Goal: Task Accomplishment & Management: Use online tool/utility

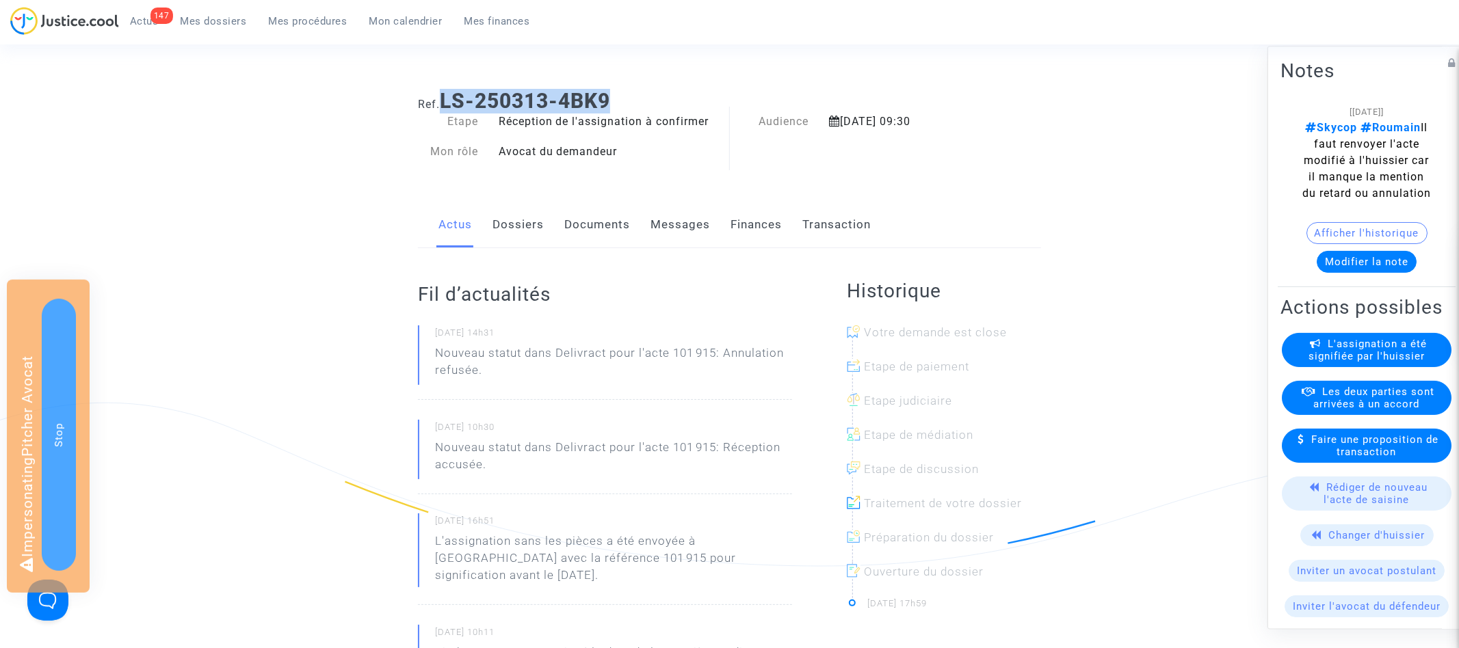
drag, startPoint x: 446, startPoint y: 101, endPoint x: 734, endPoint y: 100, distance: 288.6
click at [734, 100] on h1 "Ref. LS-250313-4BK9" at bounding box center [729, 101] width 623 height 25
copy b "LS-250313-4BK9"
click at [292, 20] on span "Mes procédures" at bounding box center [308, 21] width 79 height 12
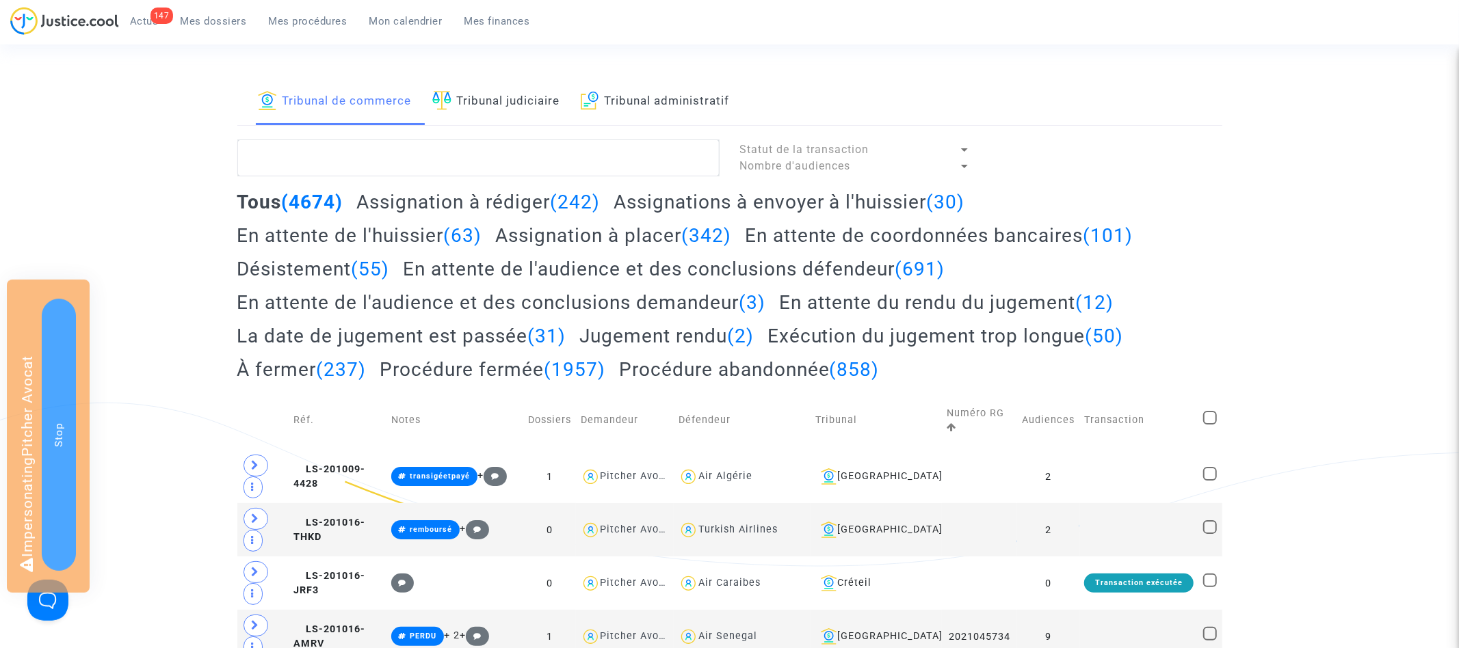
click at [496, 202] on h2 "Assignation à rédiger (242)" at bounding box center [477, 202] width 243 height 24
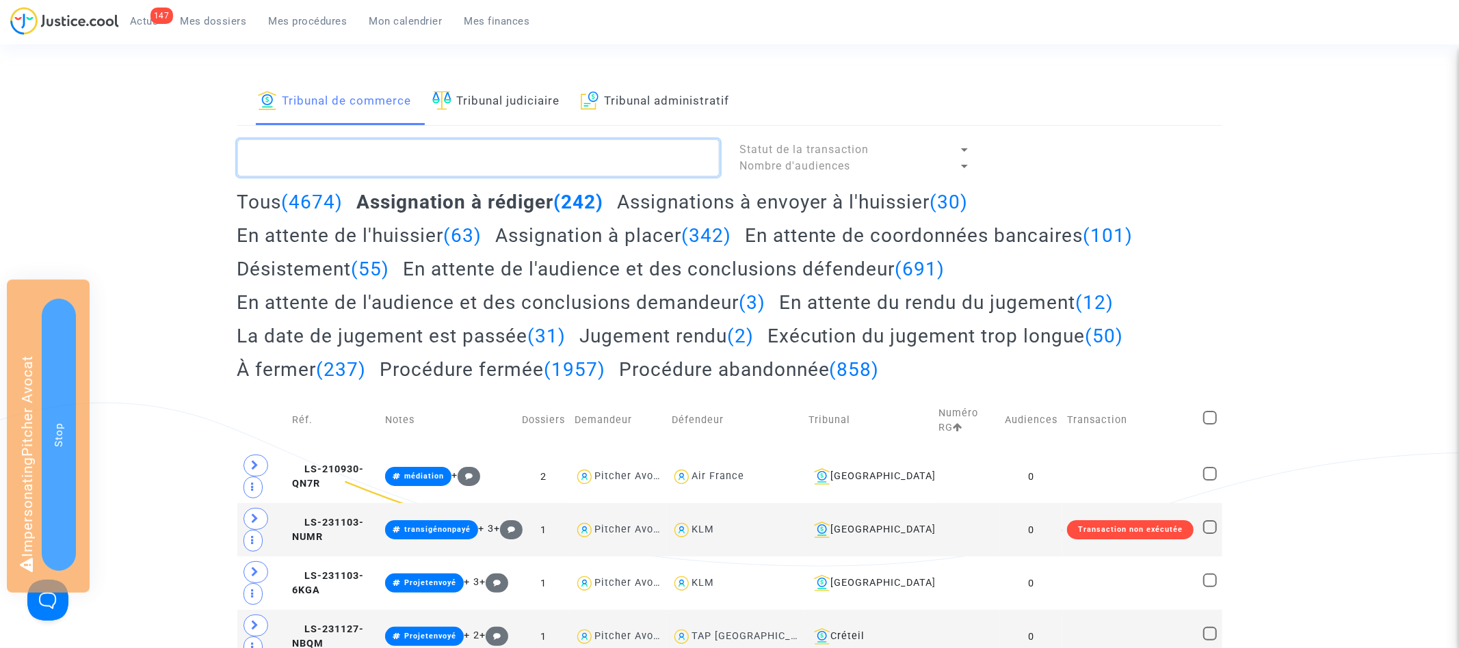
click at [371, 161] on textarea at bounding box center [478, 158] width 482 height 37
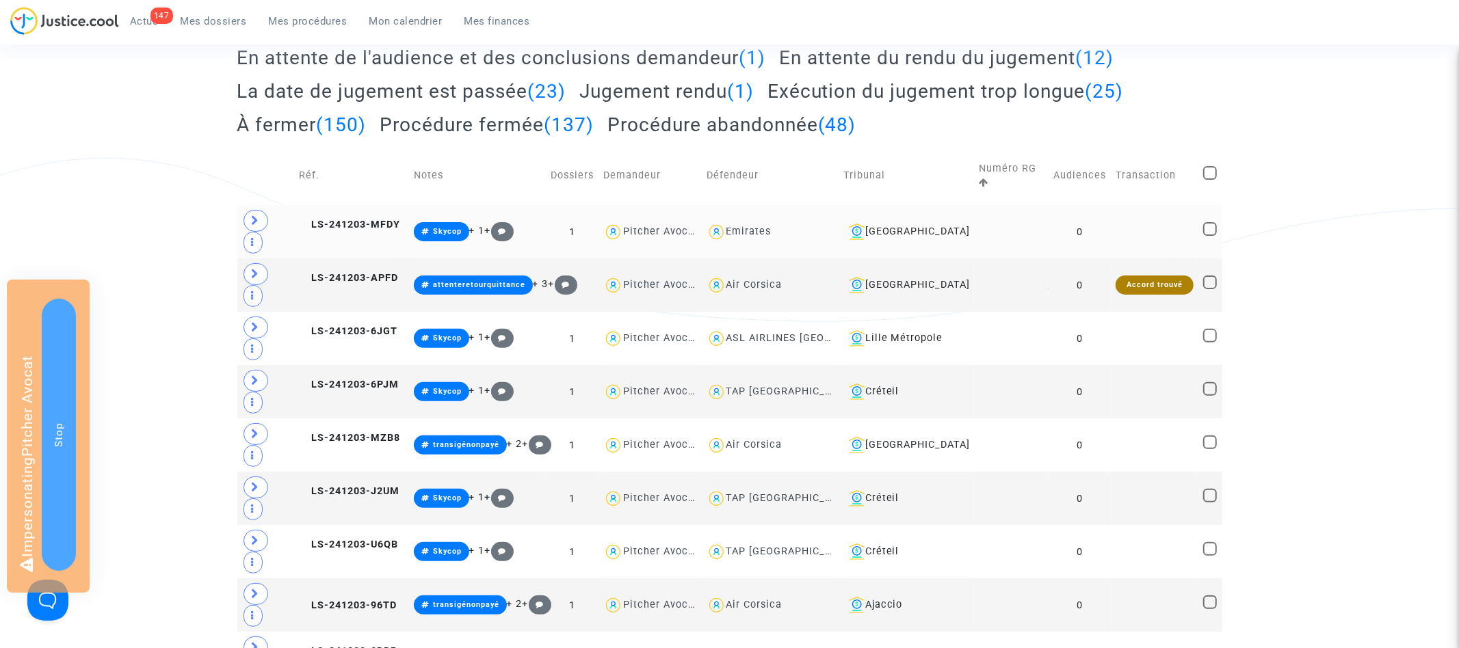
scroll to position [300, 0]
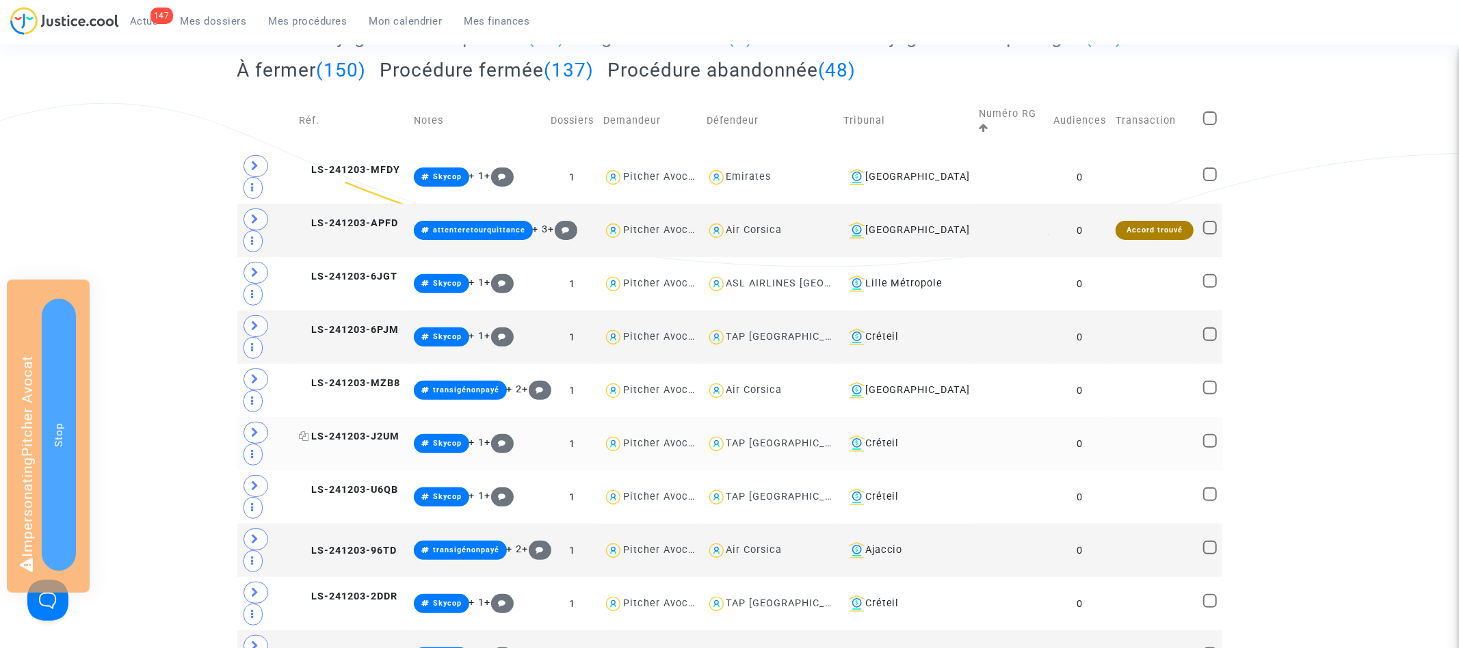
type textarea "#skycop"
click at [376, 442] on span "LS-241203-J2UM" at bounding box center [349, 437] width 101 height 12
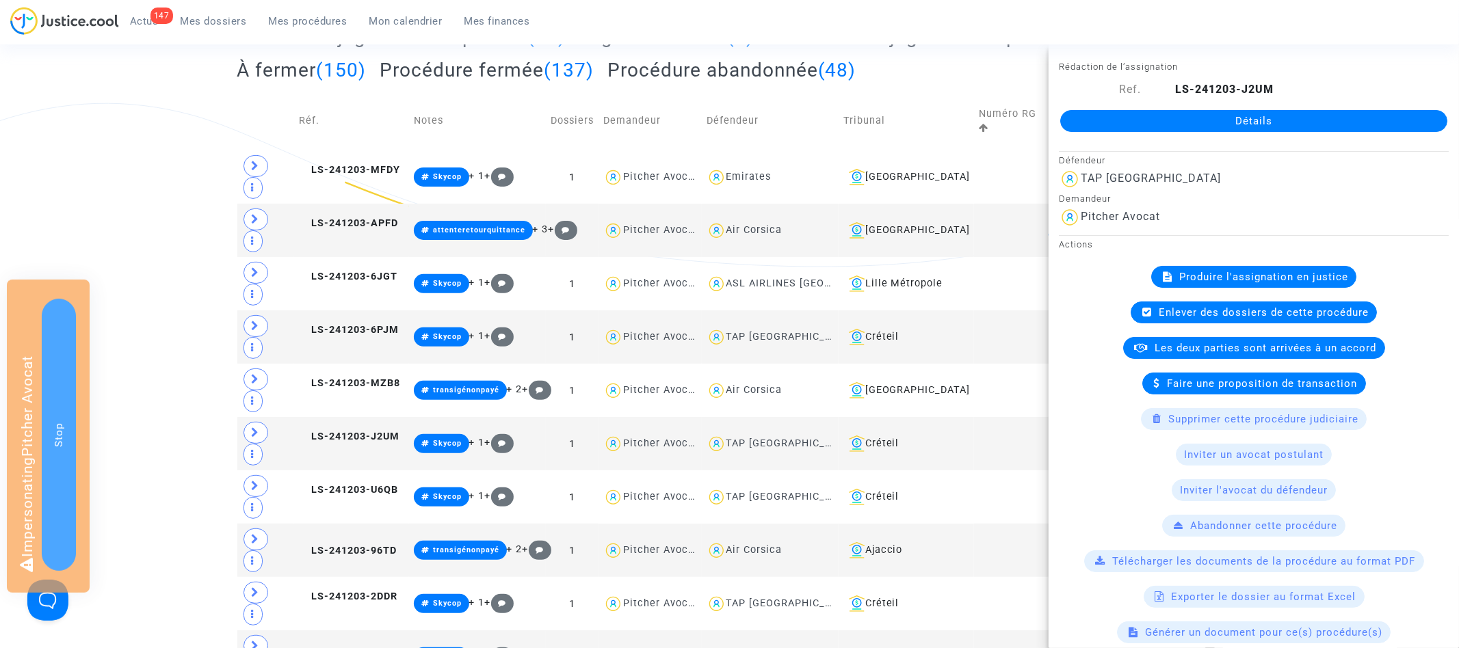
click at [1256, 282] on span "Produire l'assignation en justice" at bounding box center [1263, 277] width 169 height 12
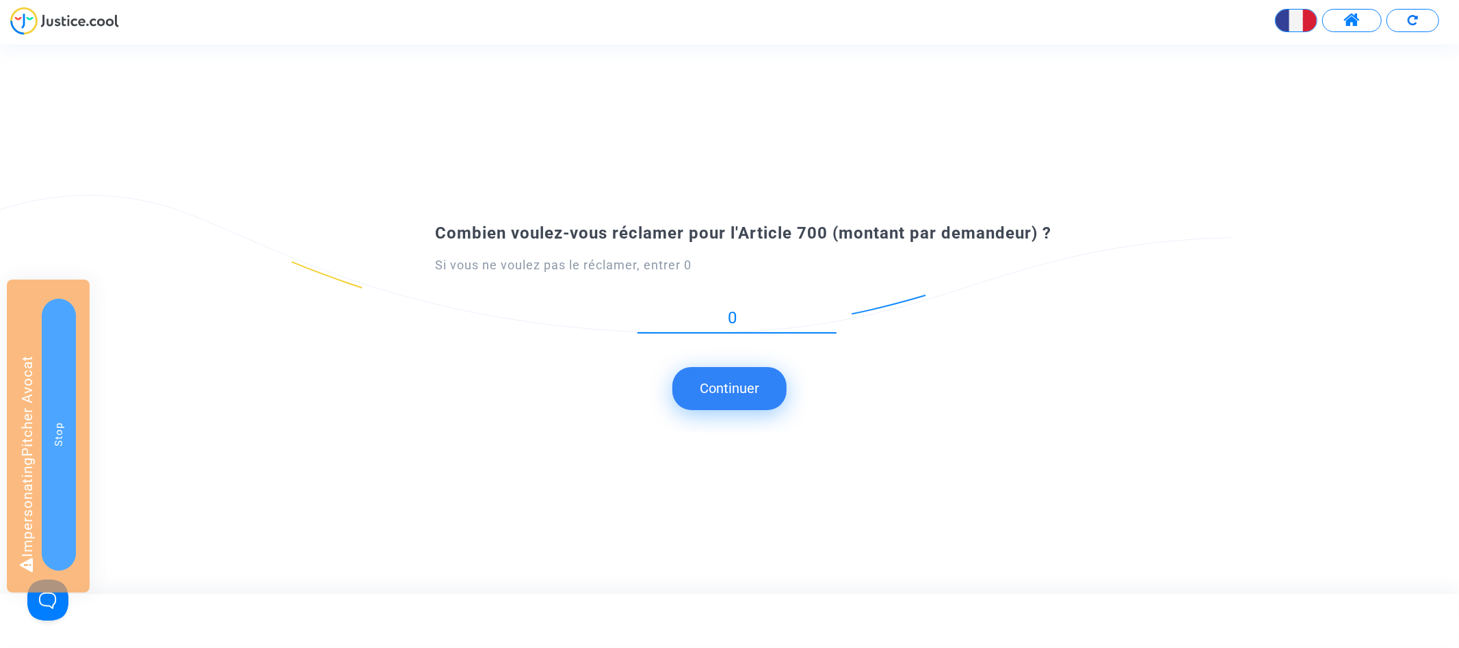
type input "0"
click at [700, 392] on button "Continuer" at bounding box center [729, 388] width 114 height 42
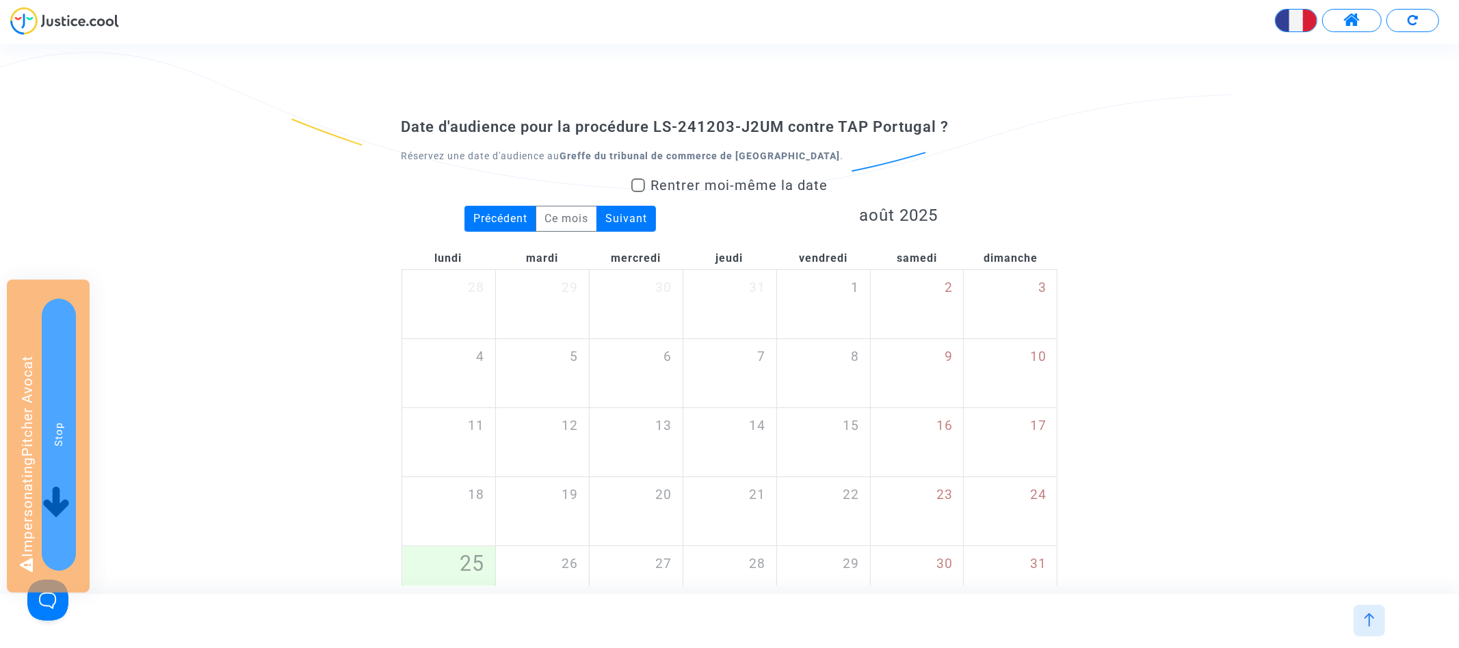
click at [704, 185] on span "Rentrer moi-même la date" at bounding box center [738, 185] width 177 height 16
click at [638, 192] on input "Rentrer moi-même la date" at bounding box center [637, 192] width 1 height 1
checkbox input "true"
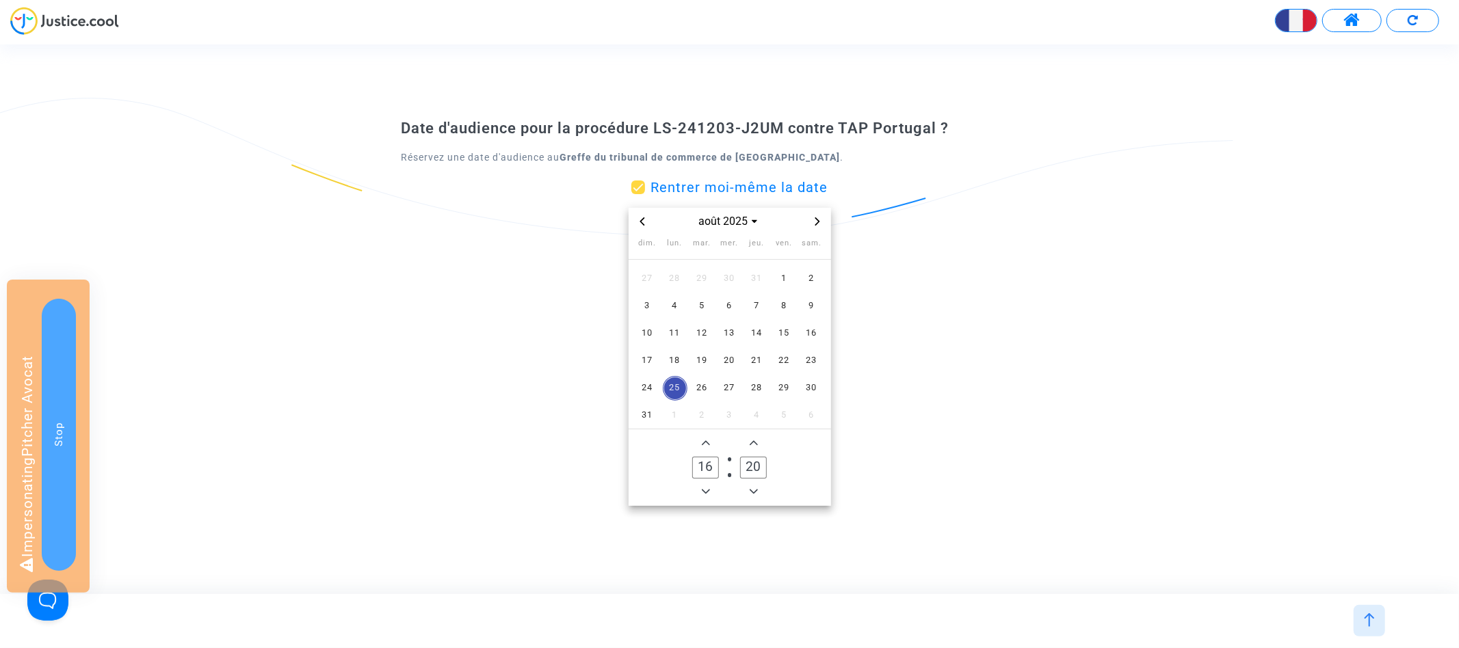
click at [760, 494] on span "Minus a minute" at bounding box center [753, 491] width 16 height 16
type input "19"
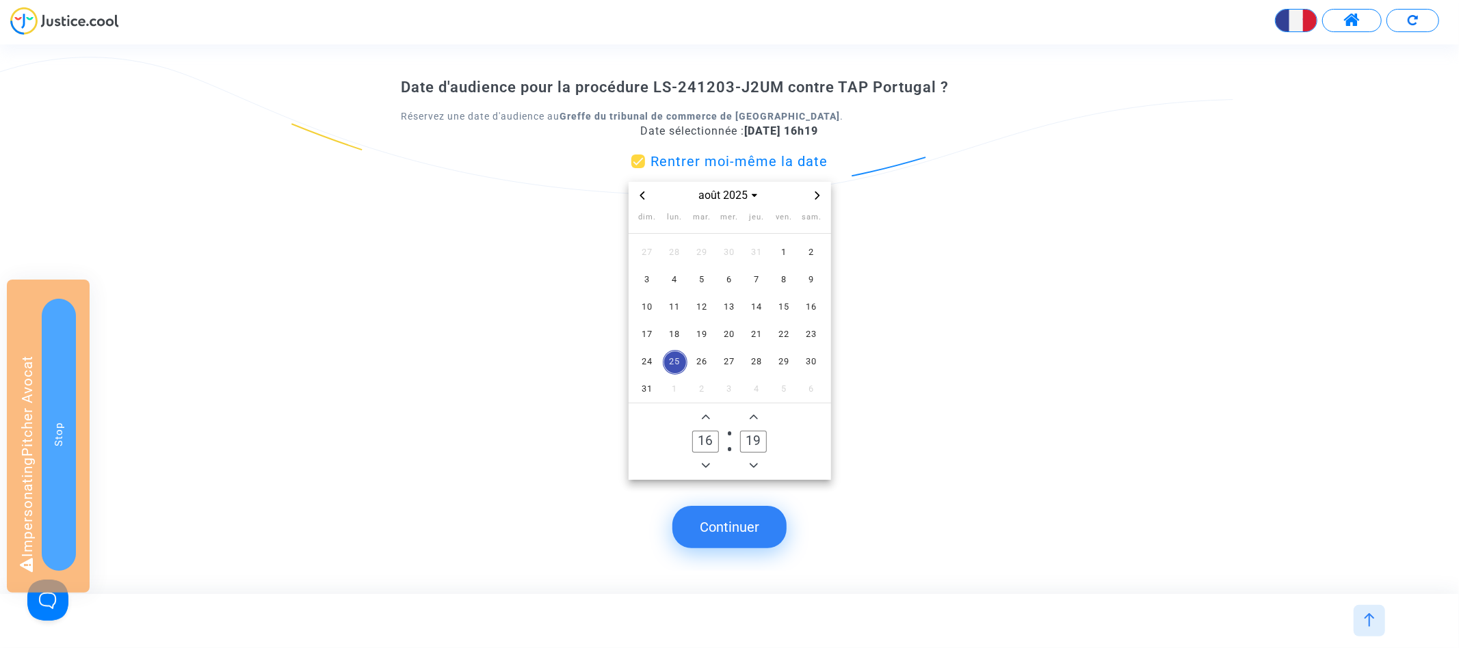
click at [735, 518] on button "Continuer" at bounding box center [729, 527] width 114 height 42
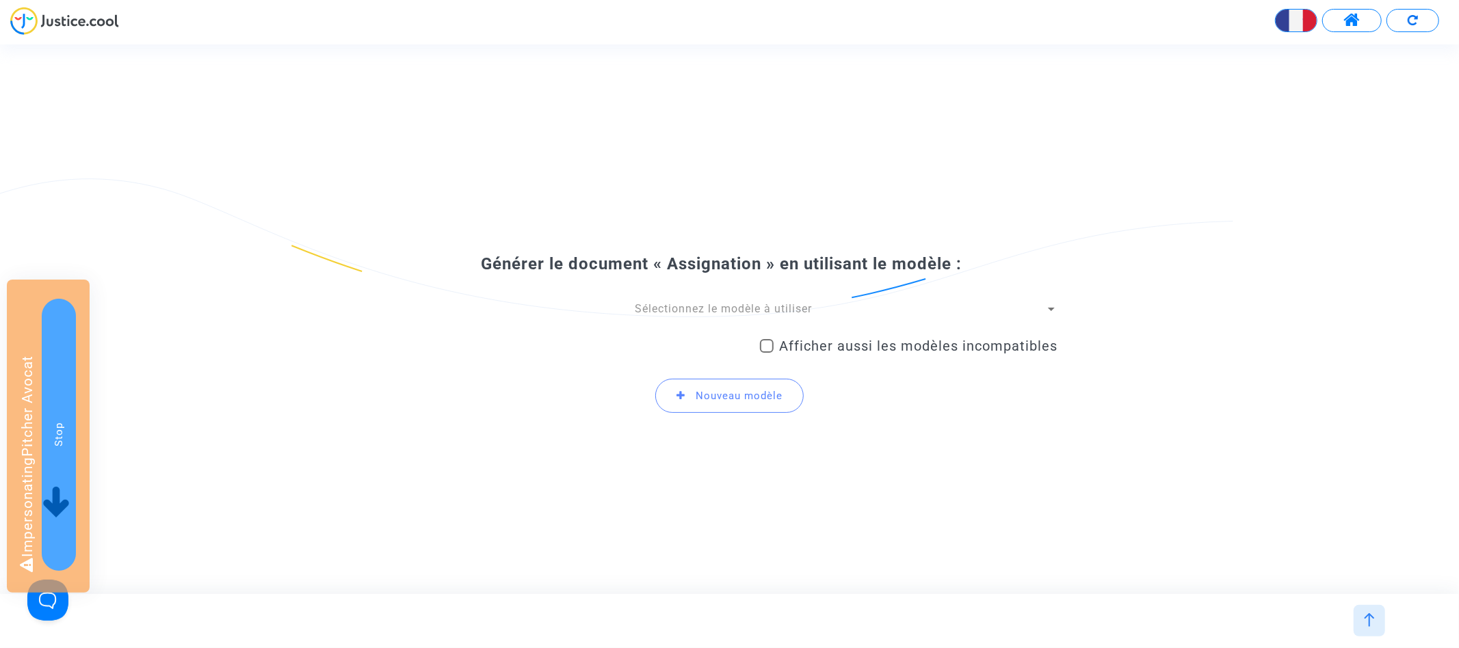
click at [684, 305] on span "Sélectionnez le modèle à utiliser" at bounding box center [723, 308] width 177 height 13
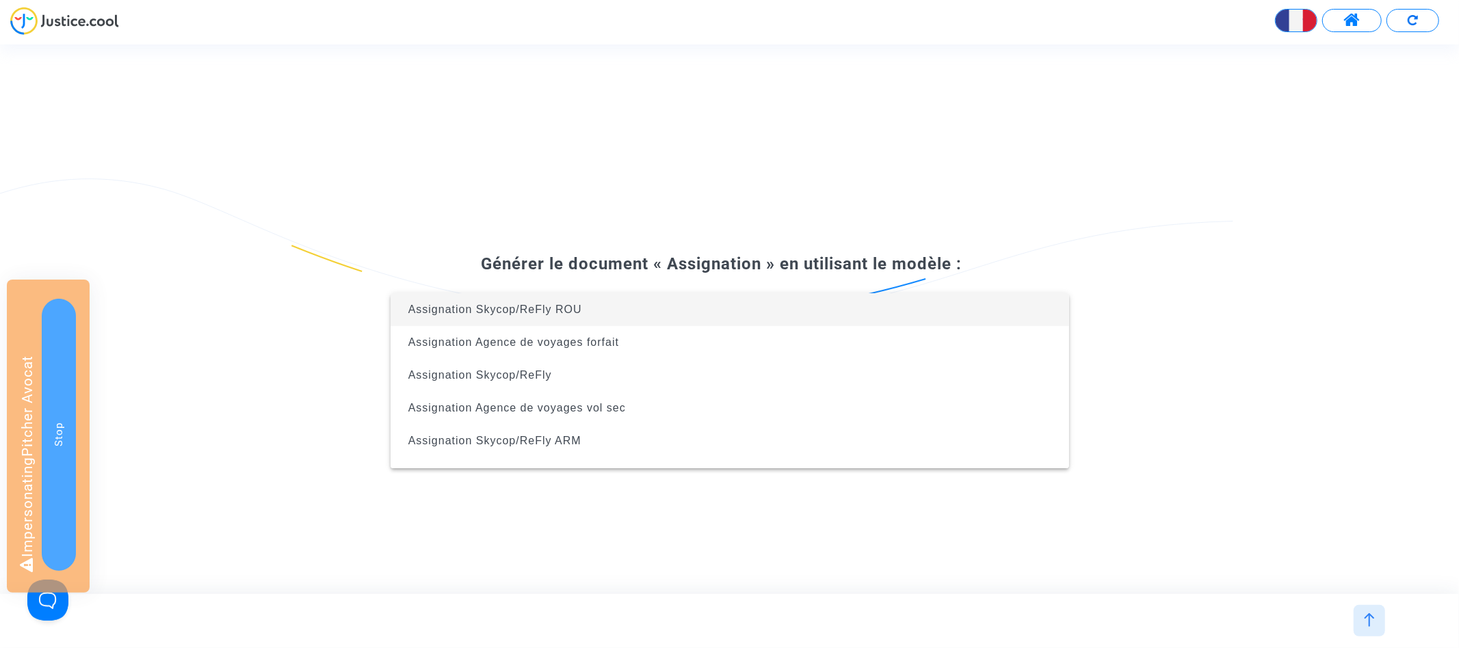
scroll to position [1, 0]
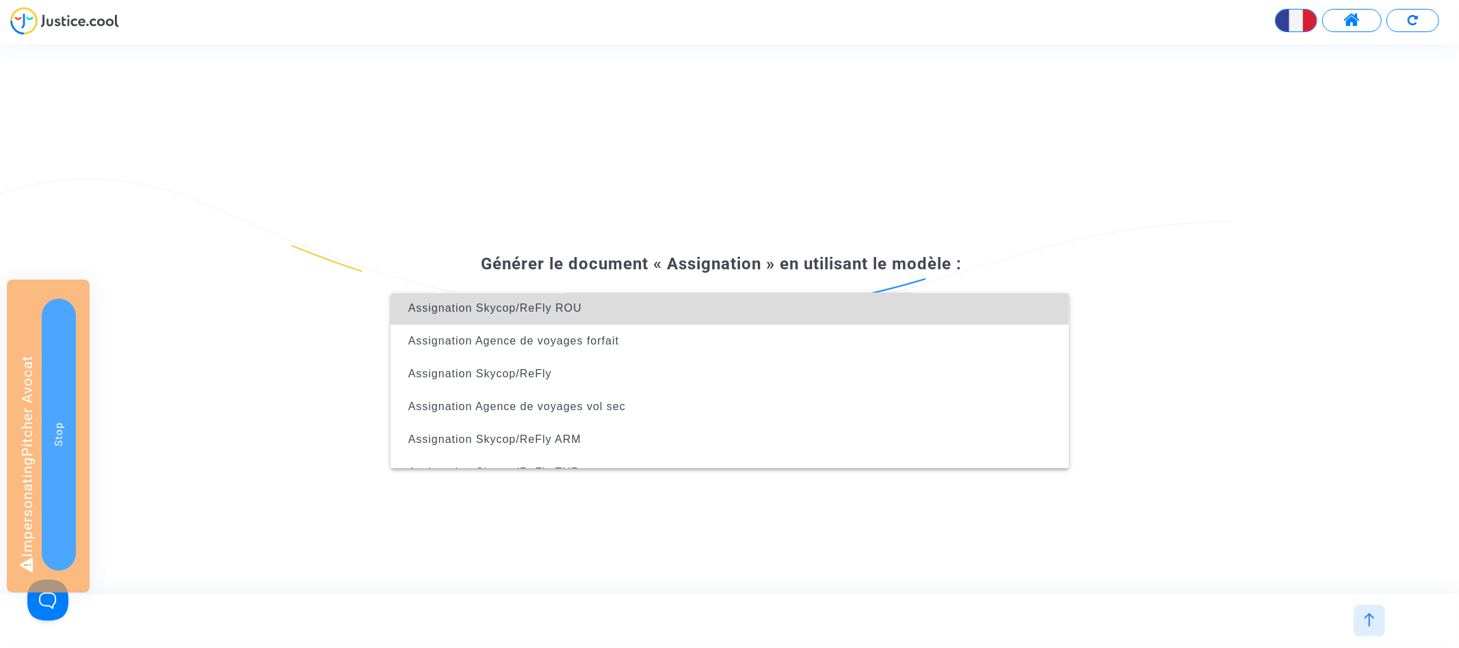
click at [684, 305] on span "Assignation Skycop/ReFly ROU" at bounding box center [729, 308] width 656 height 33
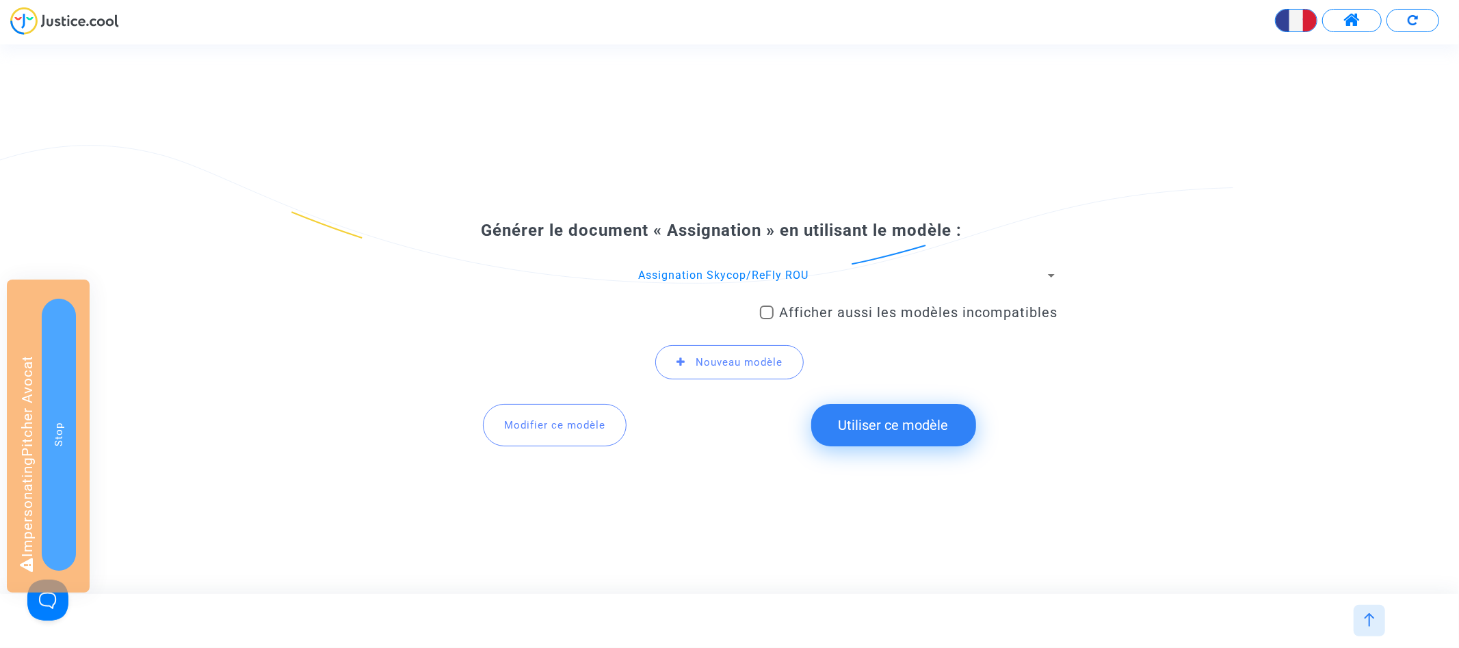
click at [532, 423] on span "Modifier ce modèle" at bounding box center [554, 425] width 101 height 12
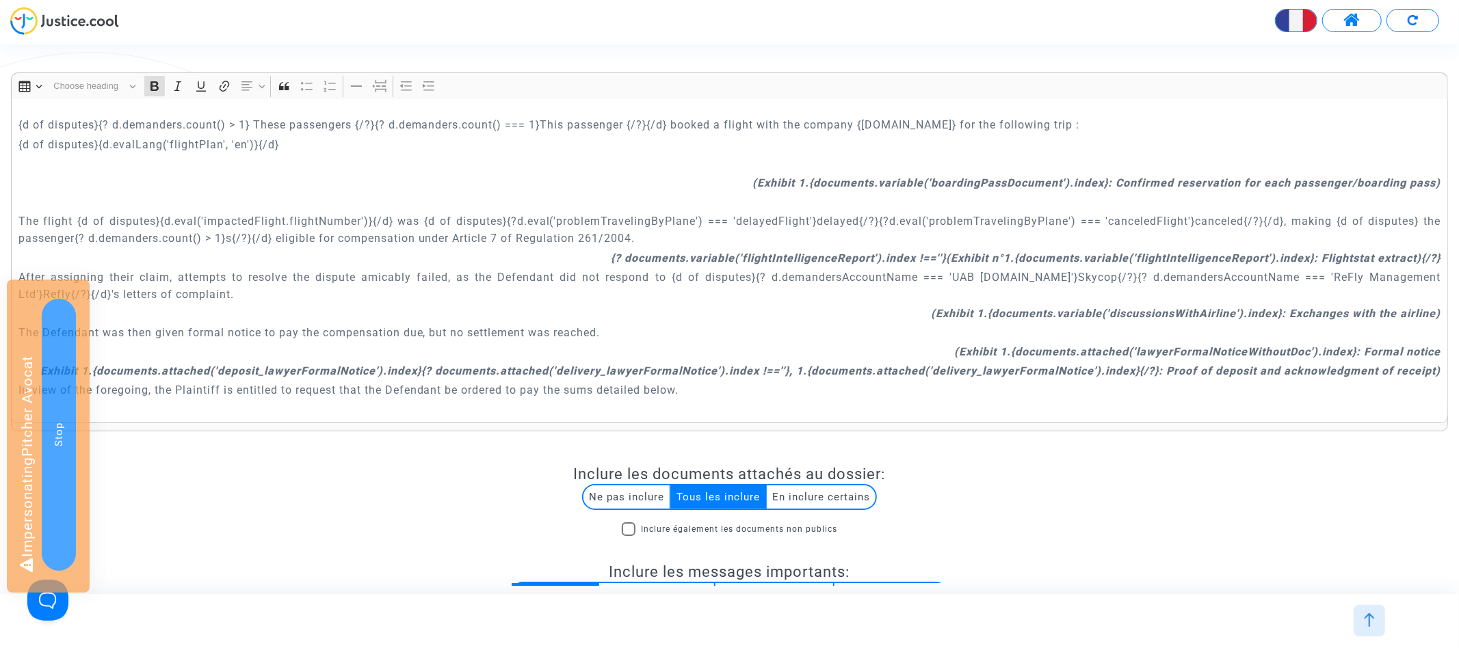
scroll to position [6302, 0]
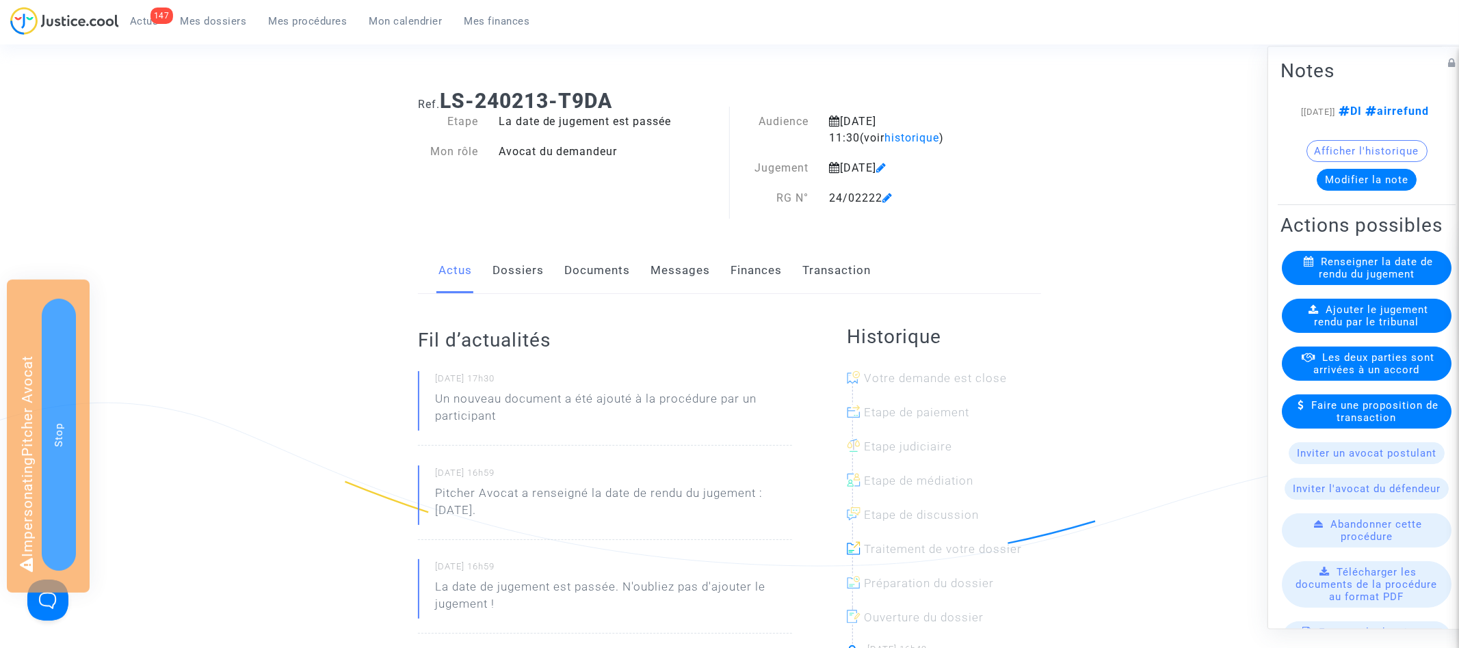
click at [531, 263] on link "Dossiers" at bounding box center [517, 270] width 51 height 45
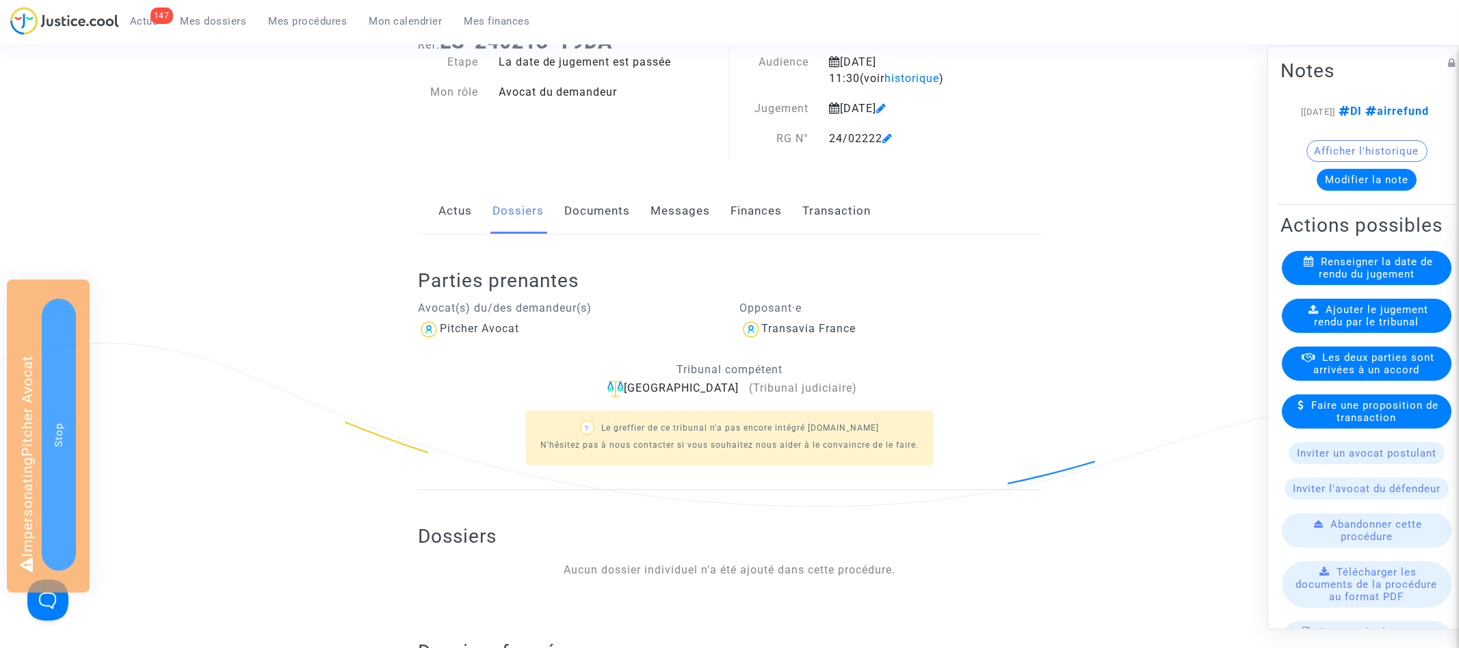
scroll to position [18, 0]
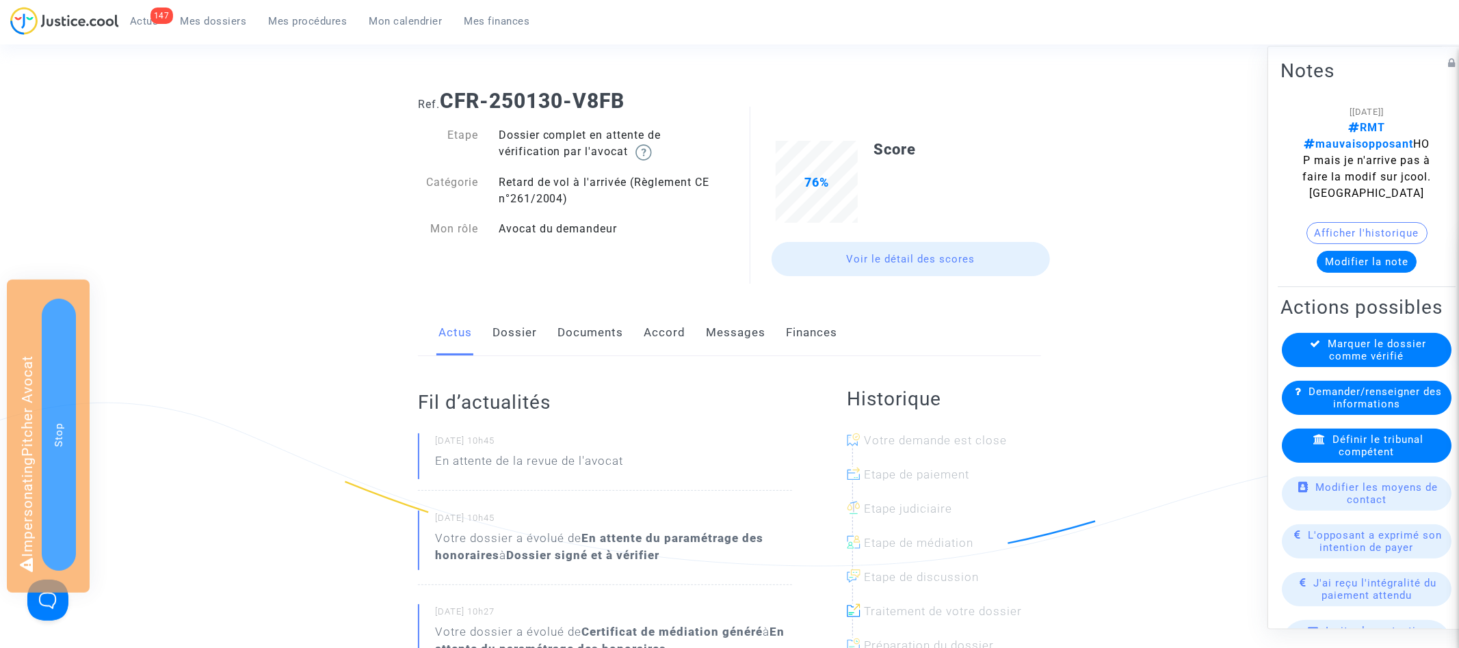
click at [505, 338] on link "Dossier" at bounding box center [514, 332] width 44 height 45
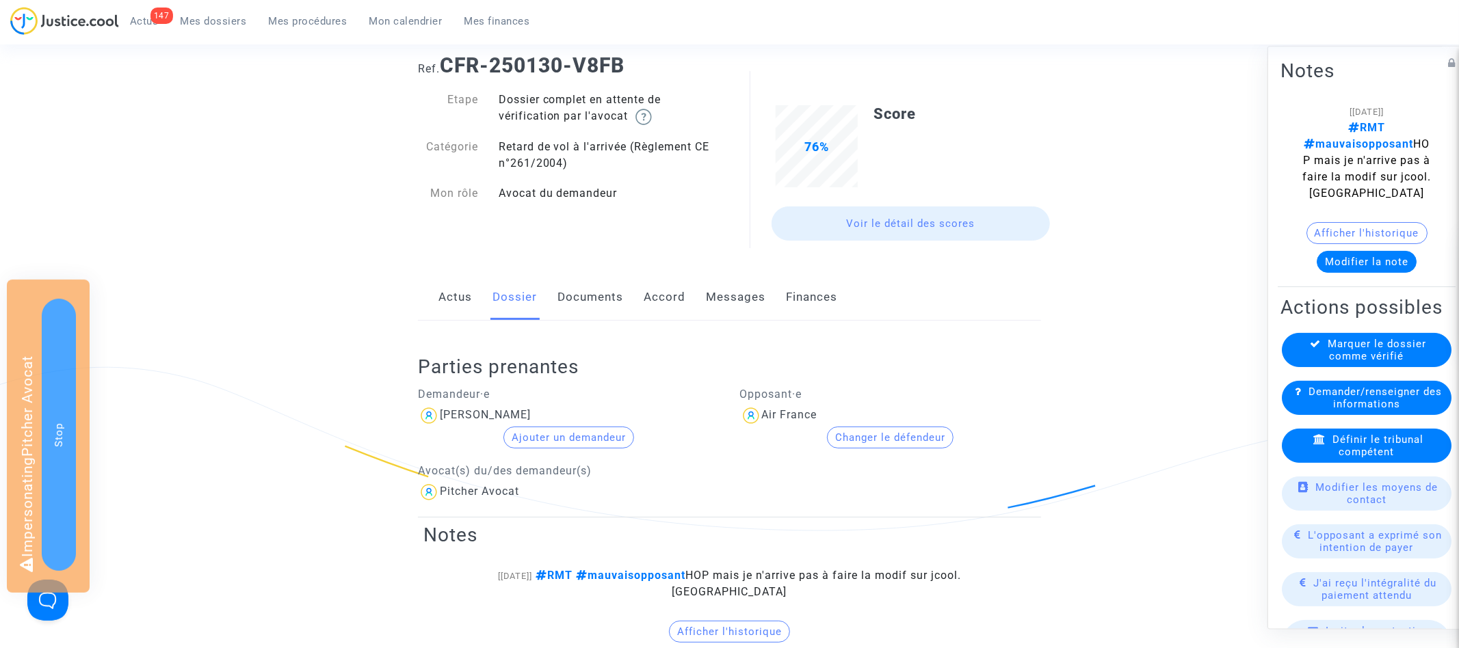
scroll to position [107, 0]
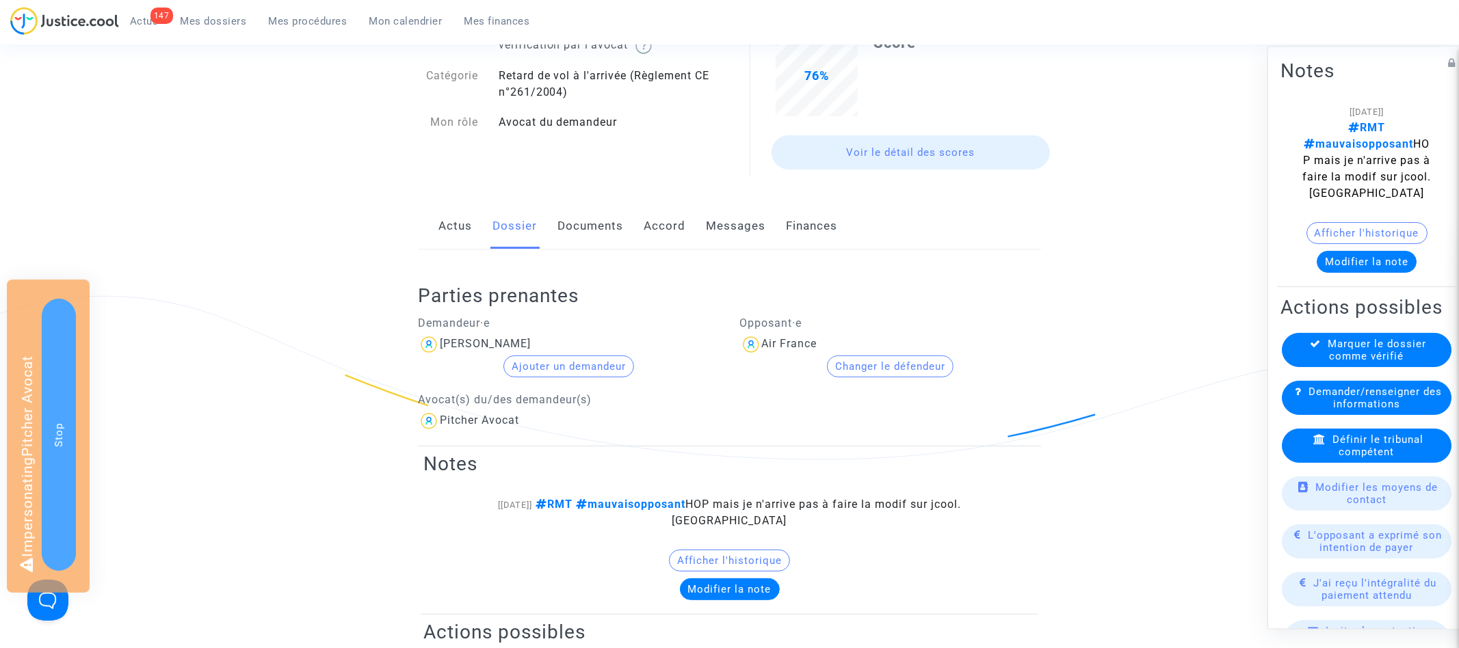
click at [891, 364] on button "Changer le défendeur" at bounding box center [890, 367] width 127 height 22
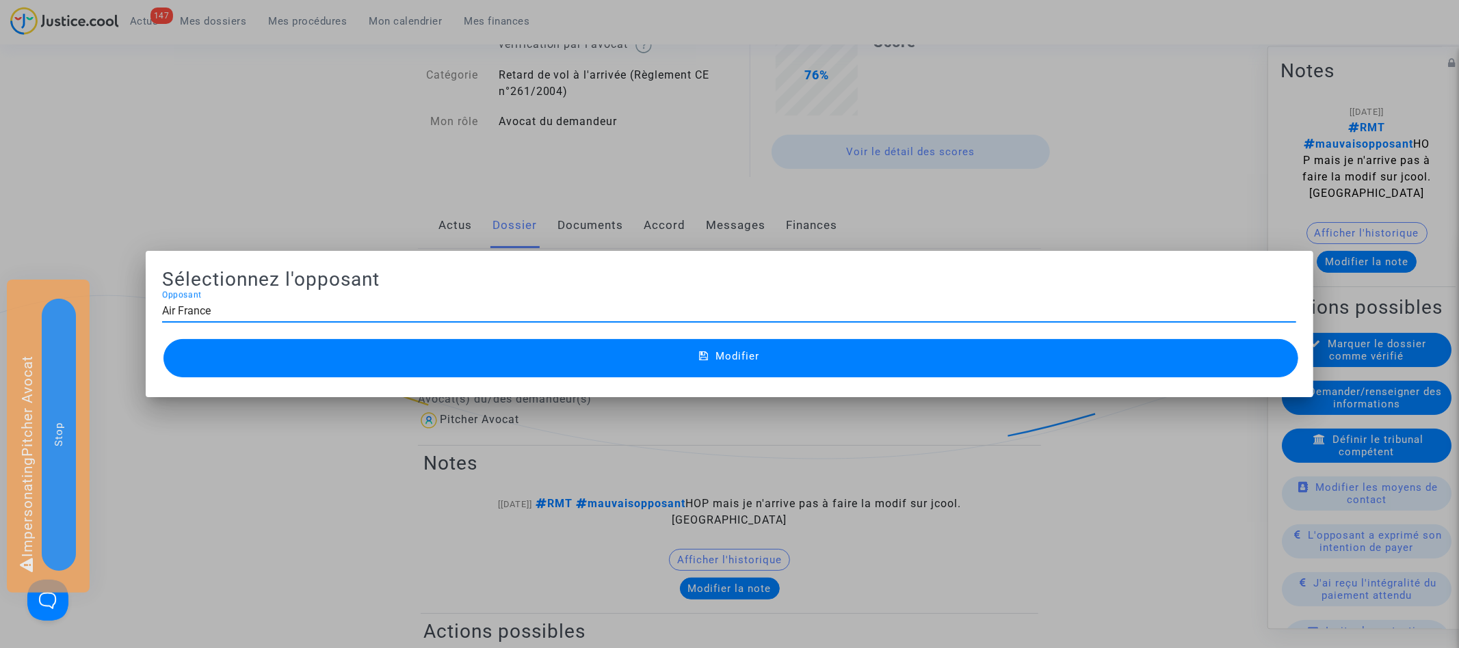
scroll to position [0, 0]
click at [618, 311] on input "Air France" at bounding box center [729, 311] width 1134 height 12
type input "H"
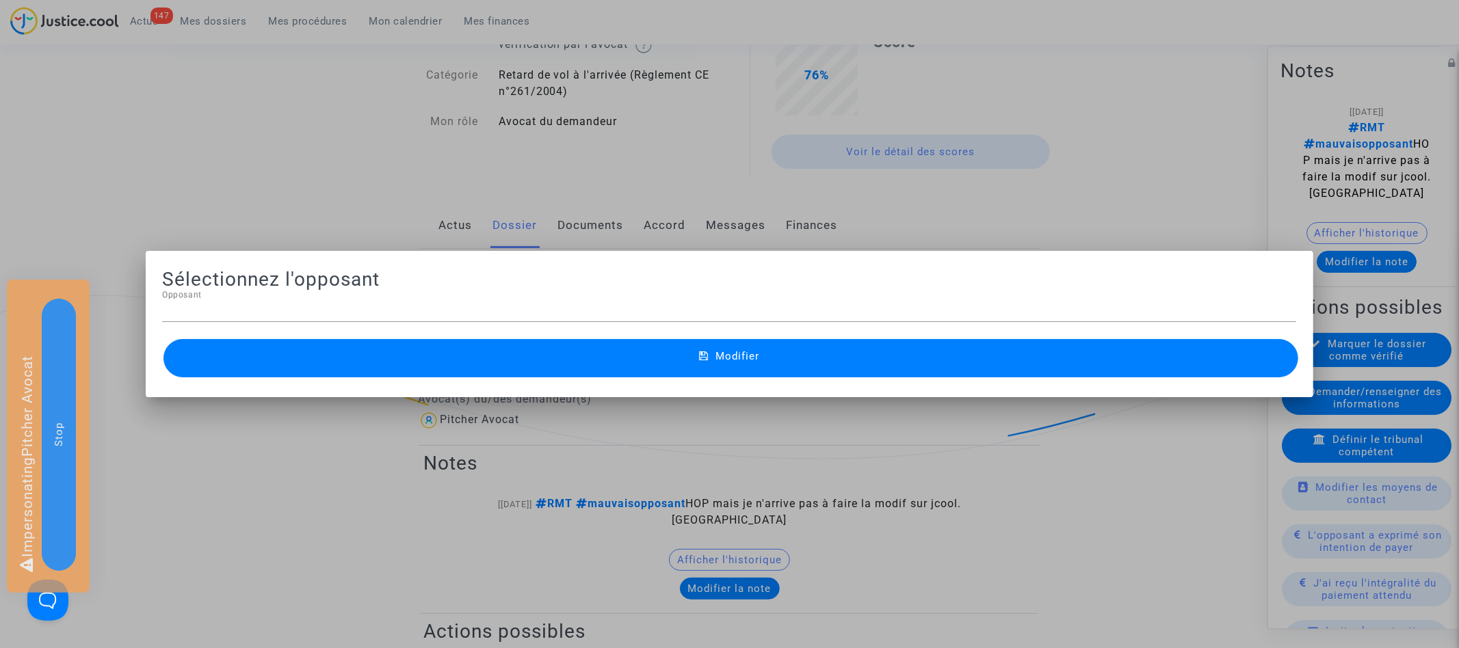
click at [327, 165] on div at bounding box center [729, 324] width 1459 height 648
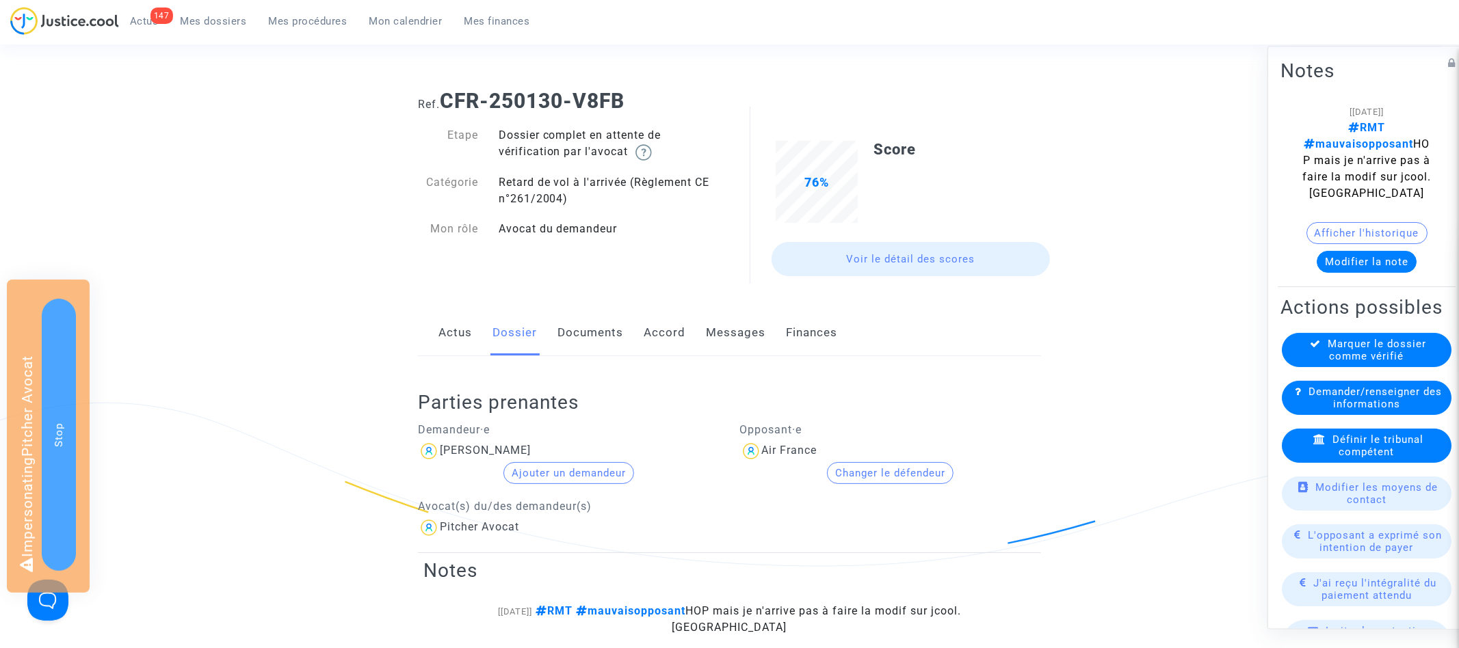
scroll to position [107, 0]
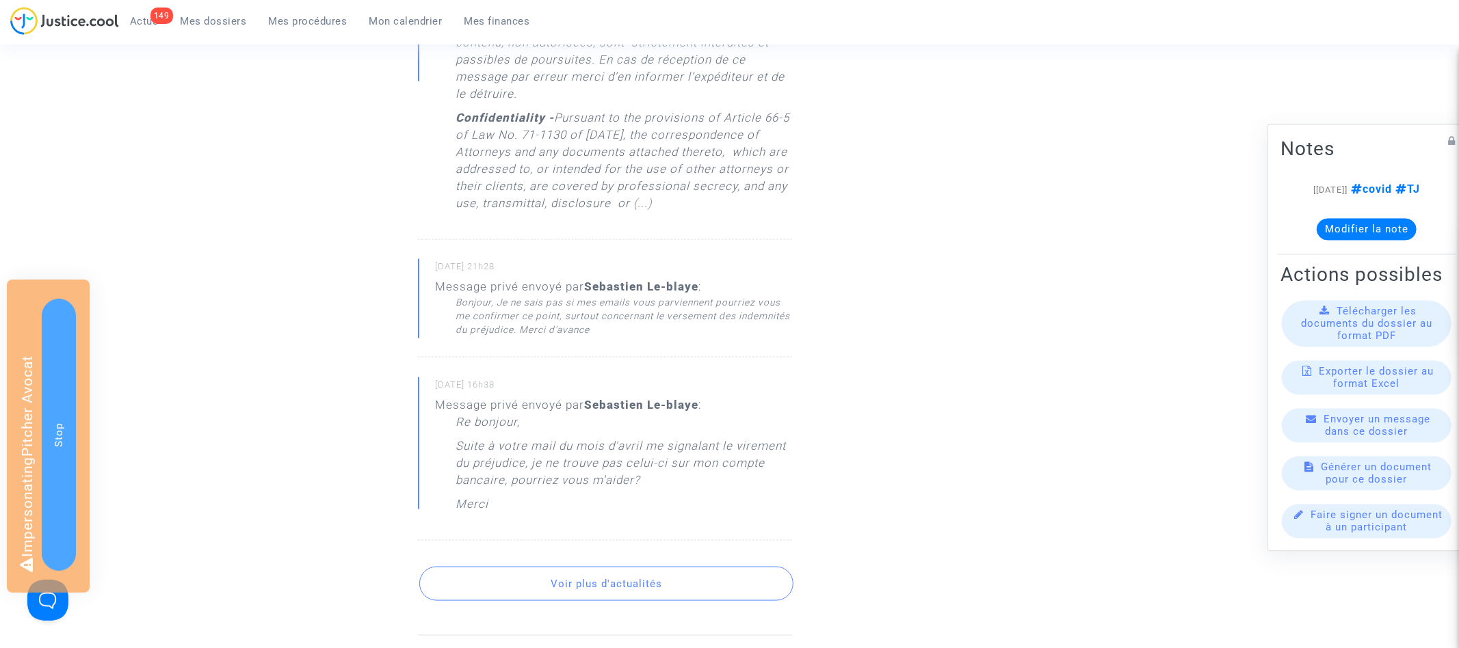
scroll to position [1423, 0]
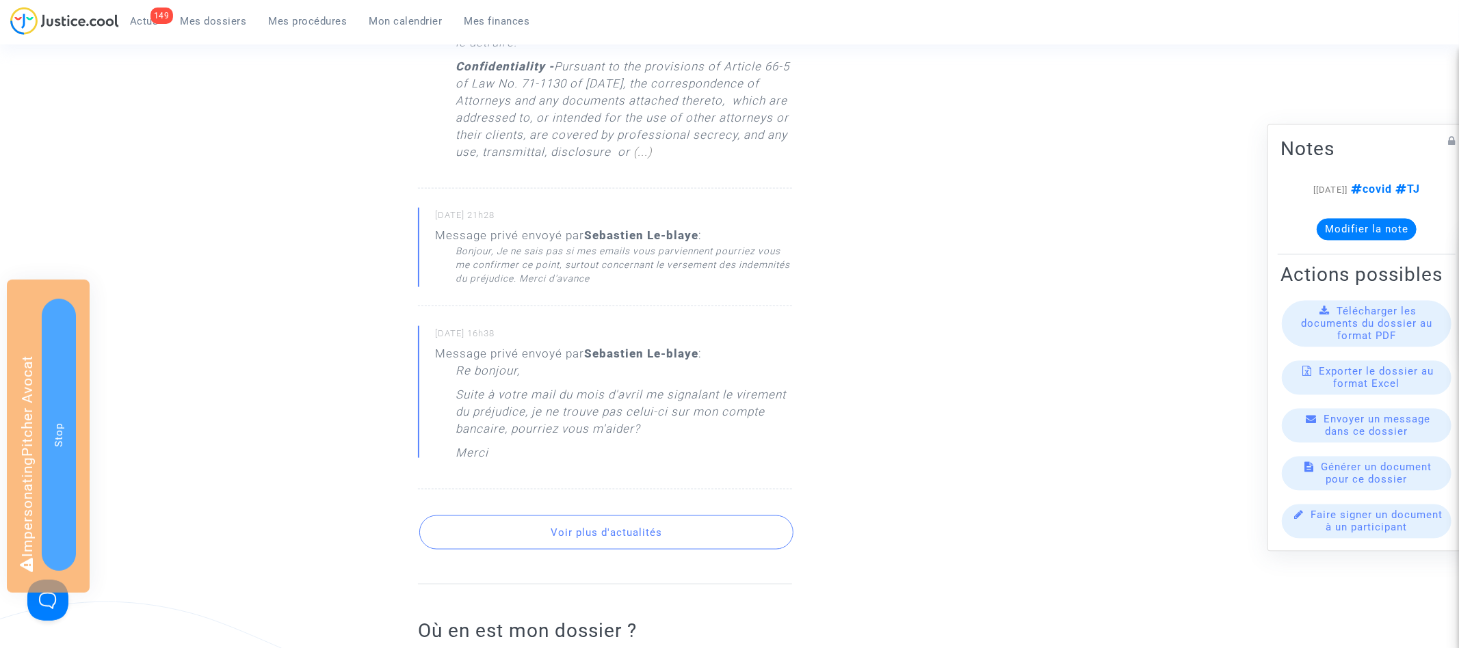
click at [622, 530] on button "Voir plus d'actualités" at bounding box center [606, 533] width 374 height 34
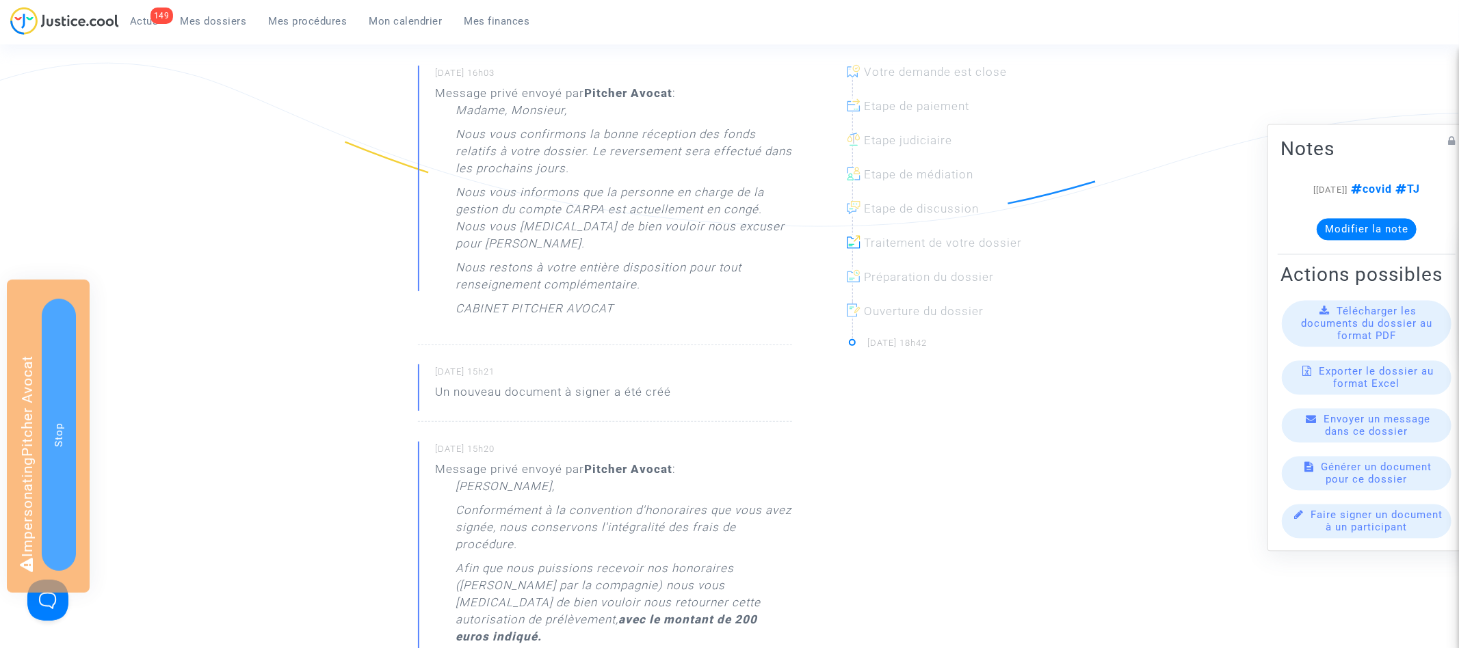
scroll to position [0, 0]
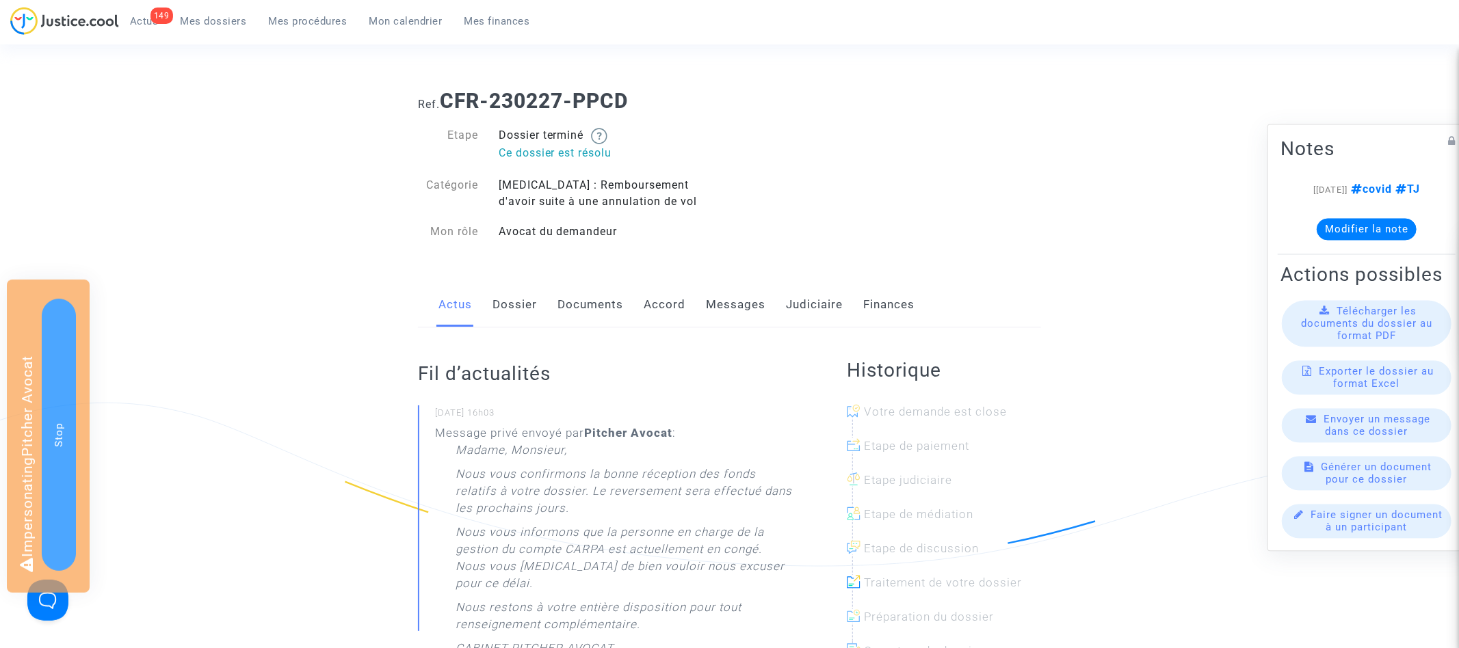
drag, startPoint x: 0, startPoint y: 0, endPoint x: 533, endPoint y: 306, distance: 614.5
click at [533, 306] on link "Dossier" at bounding box center [514, 304] width 44 height 45
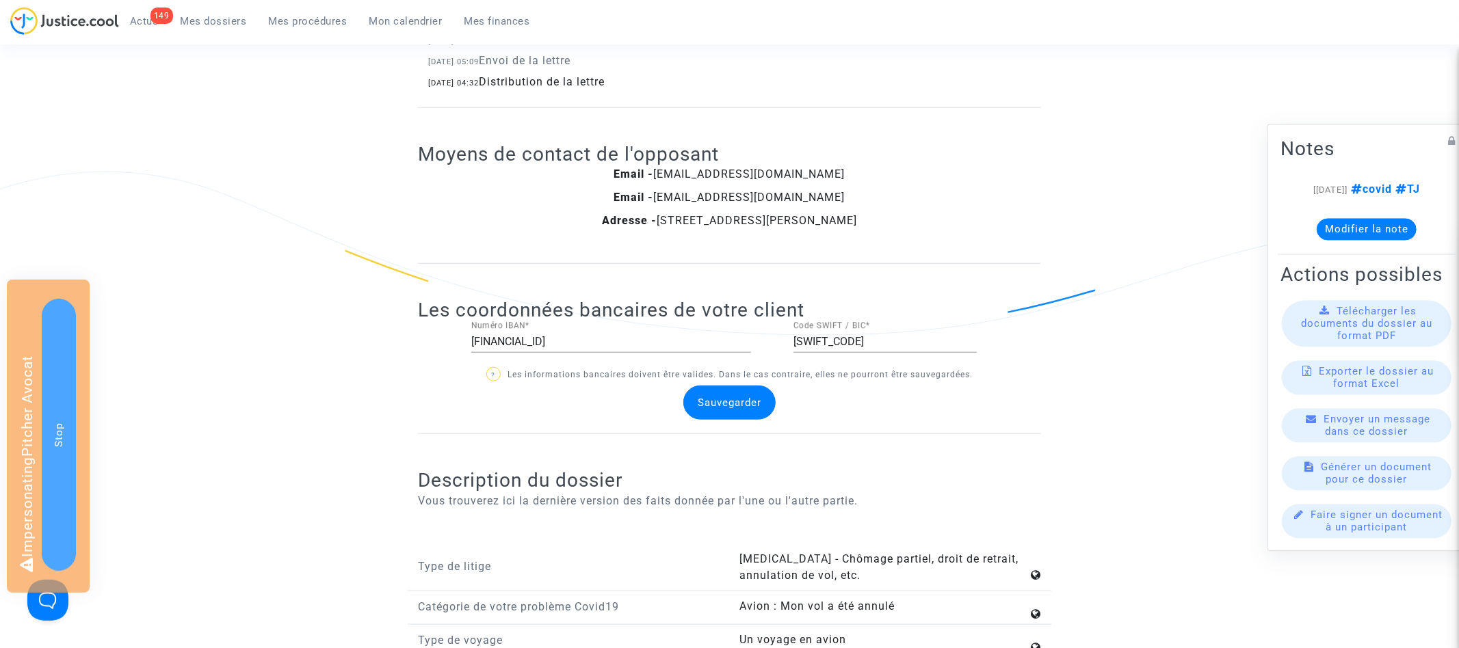
scroll to position [1096, 0]
